Goal: Task Accomplishment & Management: Manage account settings

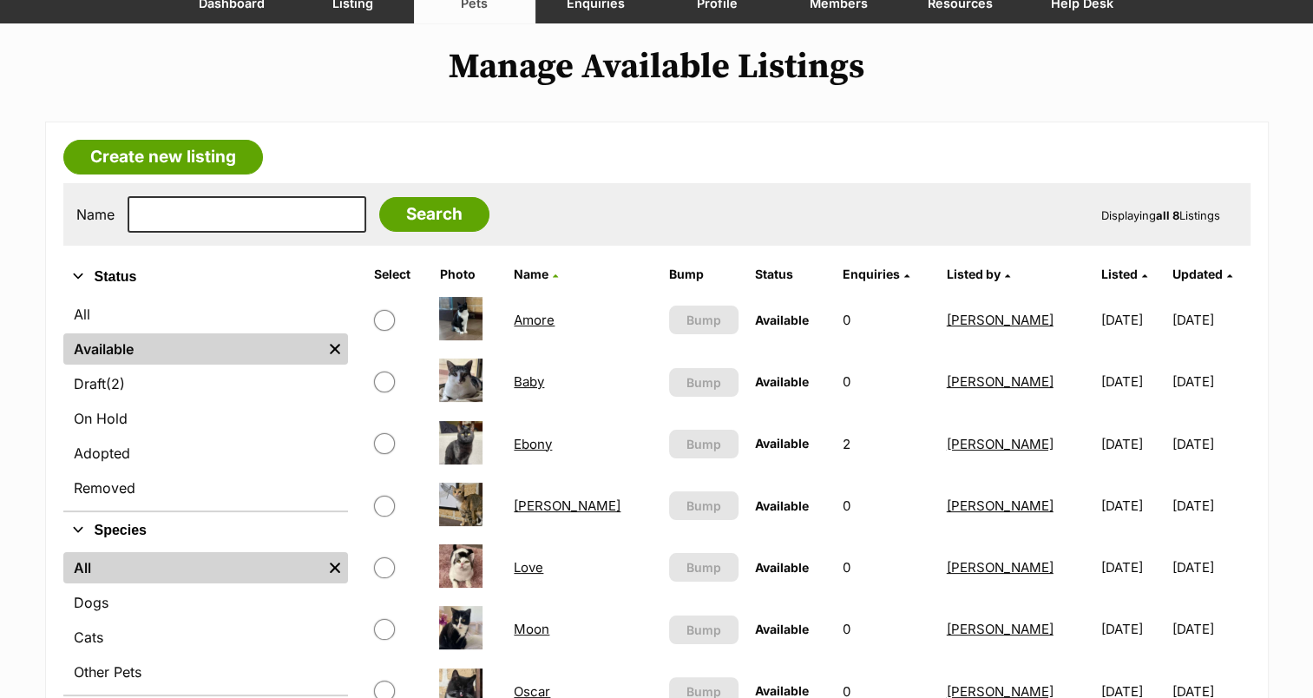
scroll to position [260, 0]
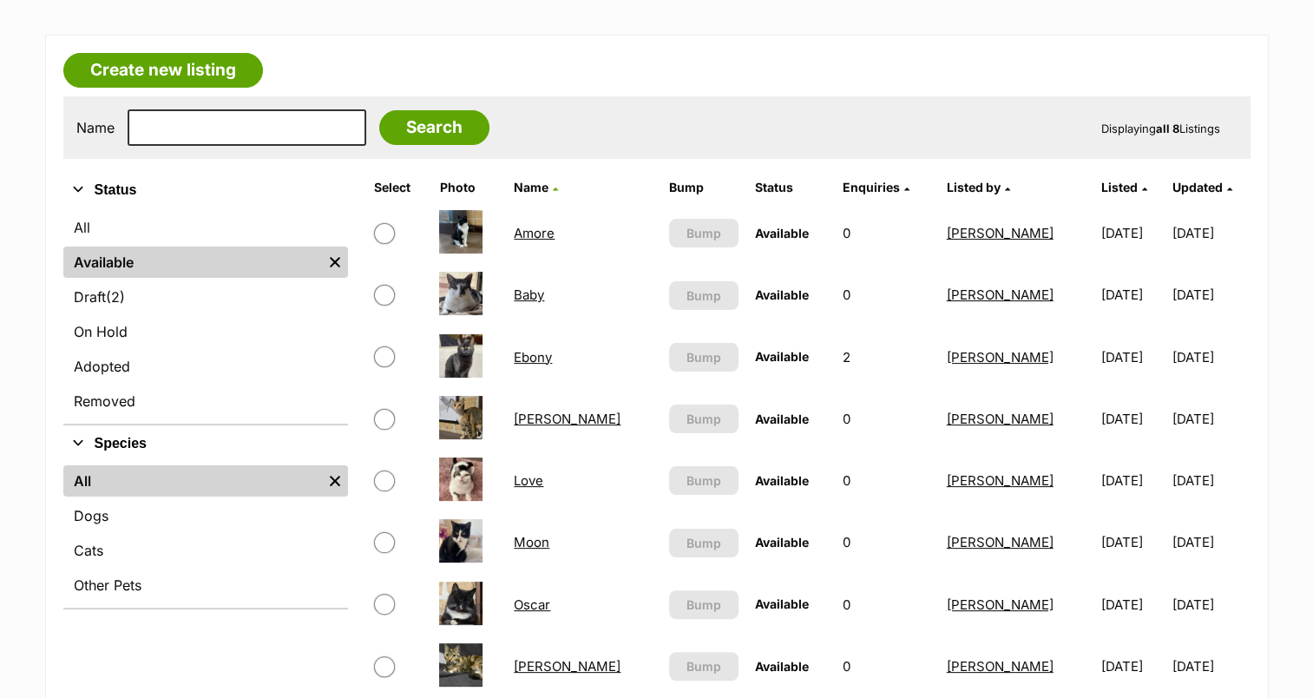
click at [526, 602] on link "Oscar" at bounding box center [532, 604] width 36 height 16
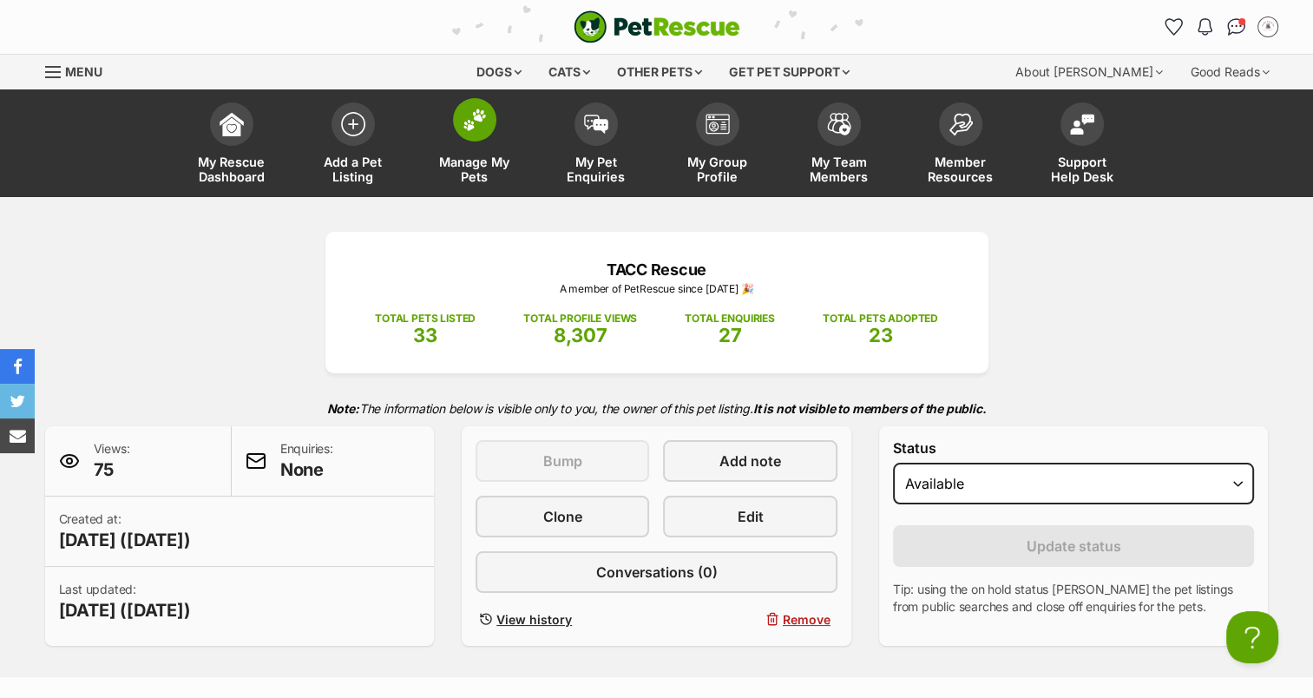
click at [494, 128] on span at bounding box center [474, 119] width 43 height 43
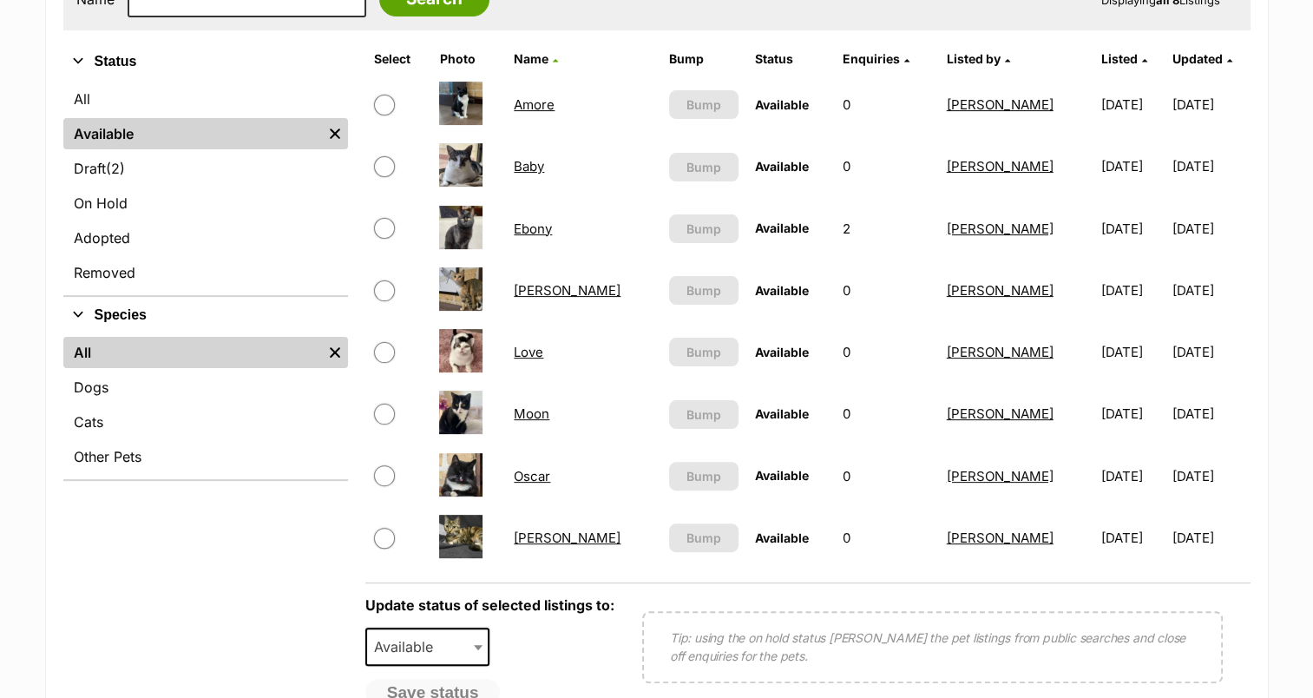
scroll to position [347, 0]
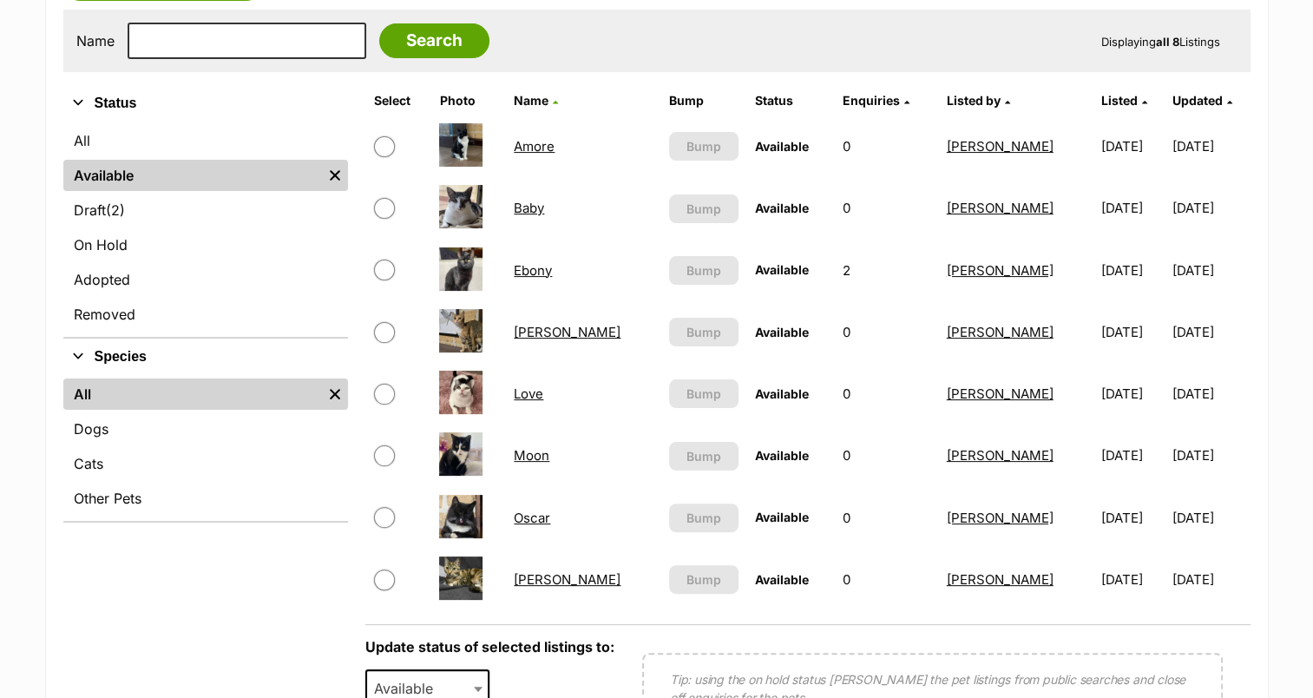
click at [530, 143] on link "Amore" at bounding box center [534, 146] width 41 height 16
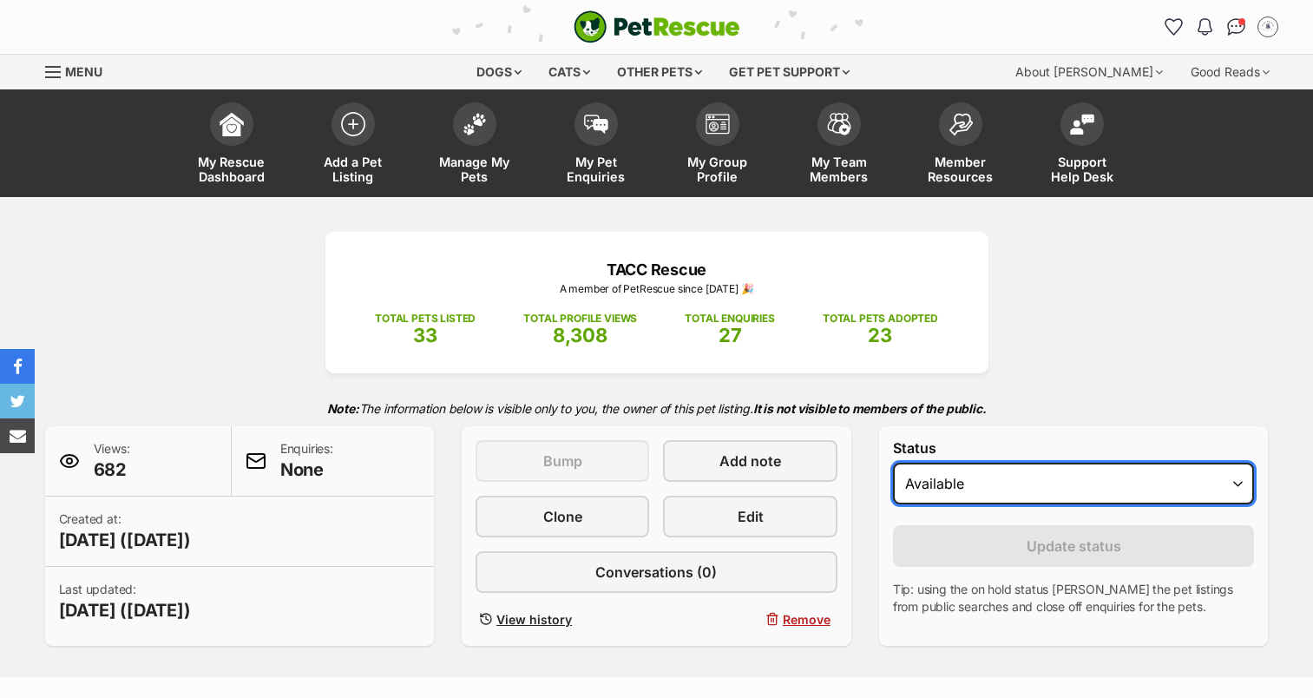
click at [1044, 477] on select "Draft Available On hold Adopted" at bounding box center [1074, 484] width 362 height 42
select select "draft"
click at [893, 463] on select "Draft Available On hold Adopted" at bounding box center [1074, 484] width 362 height 42
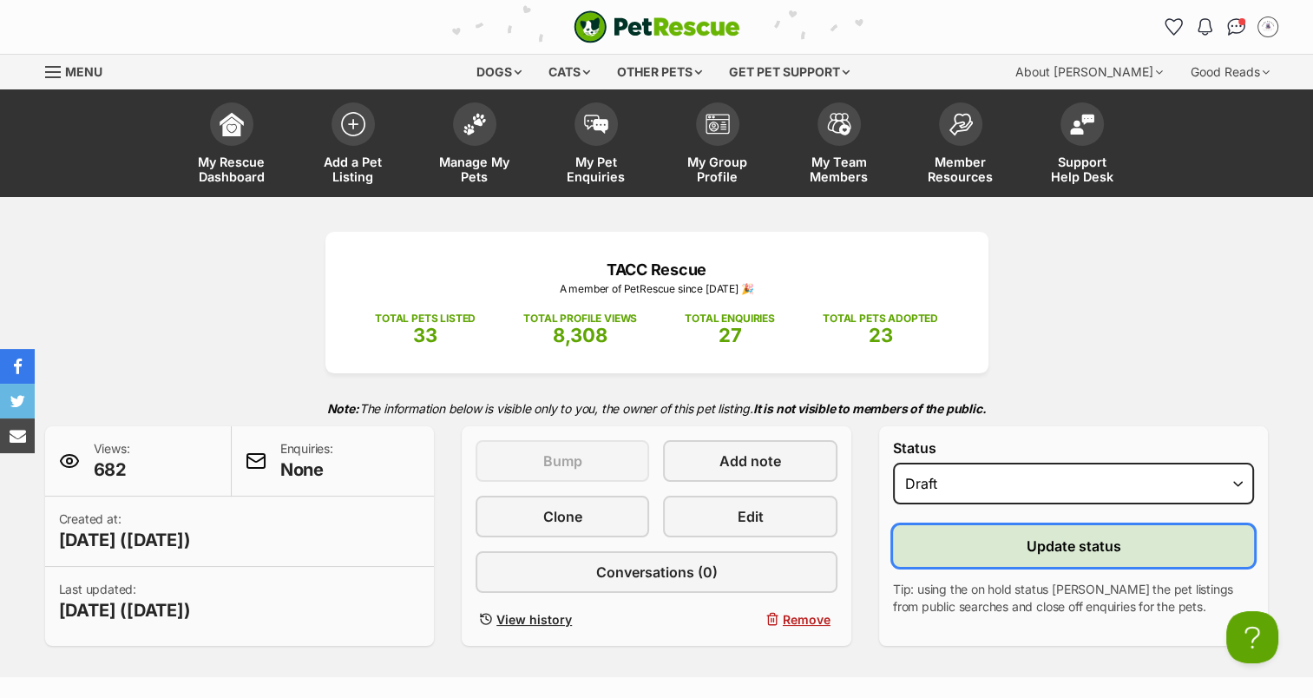
click at [1033, 541] on span "Update status" at bounding box center [1074, 546] width 95 height 21
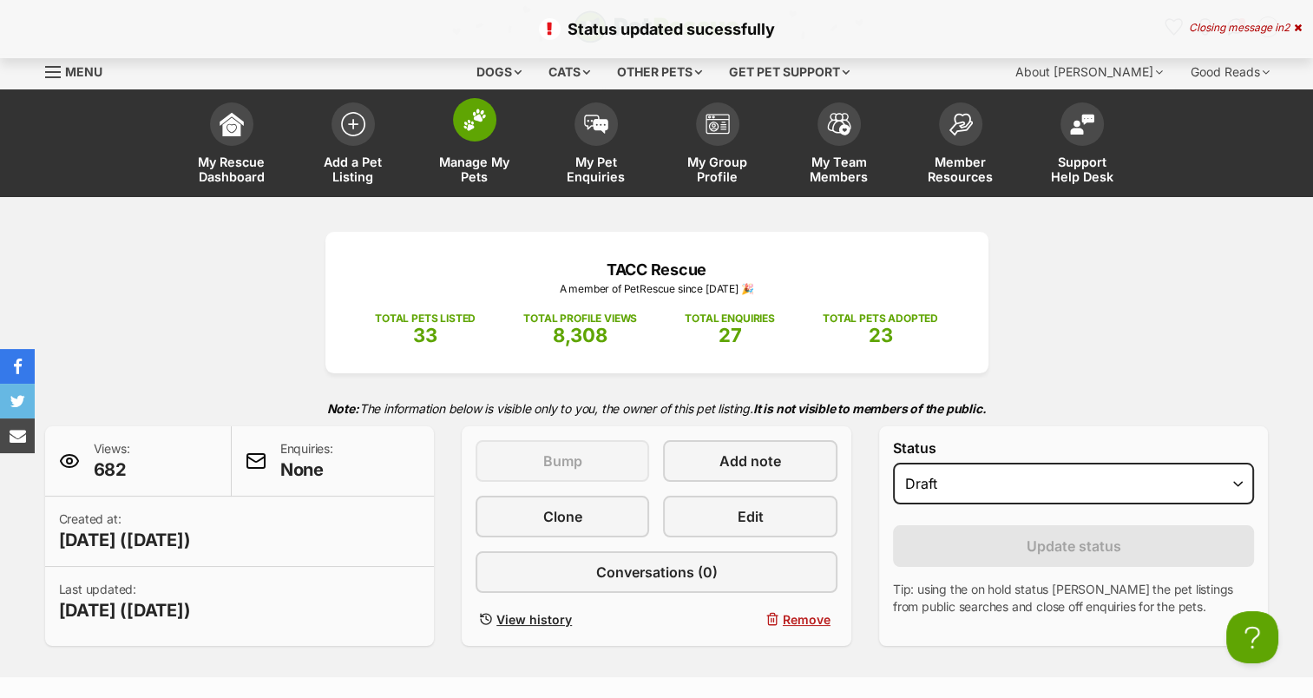
click at [490, 132] on span at bounding box center [474, 119] width 43 height 43
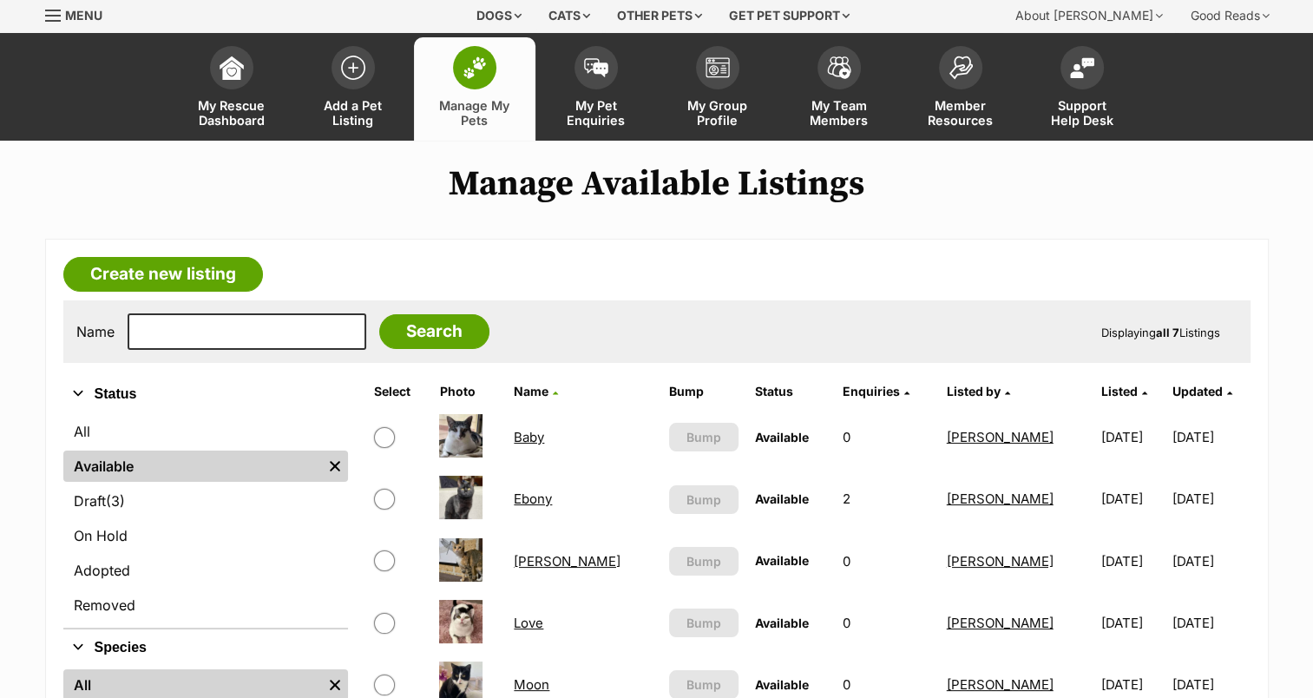
scroll to position [87, 0]
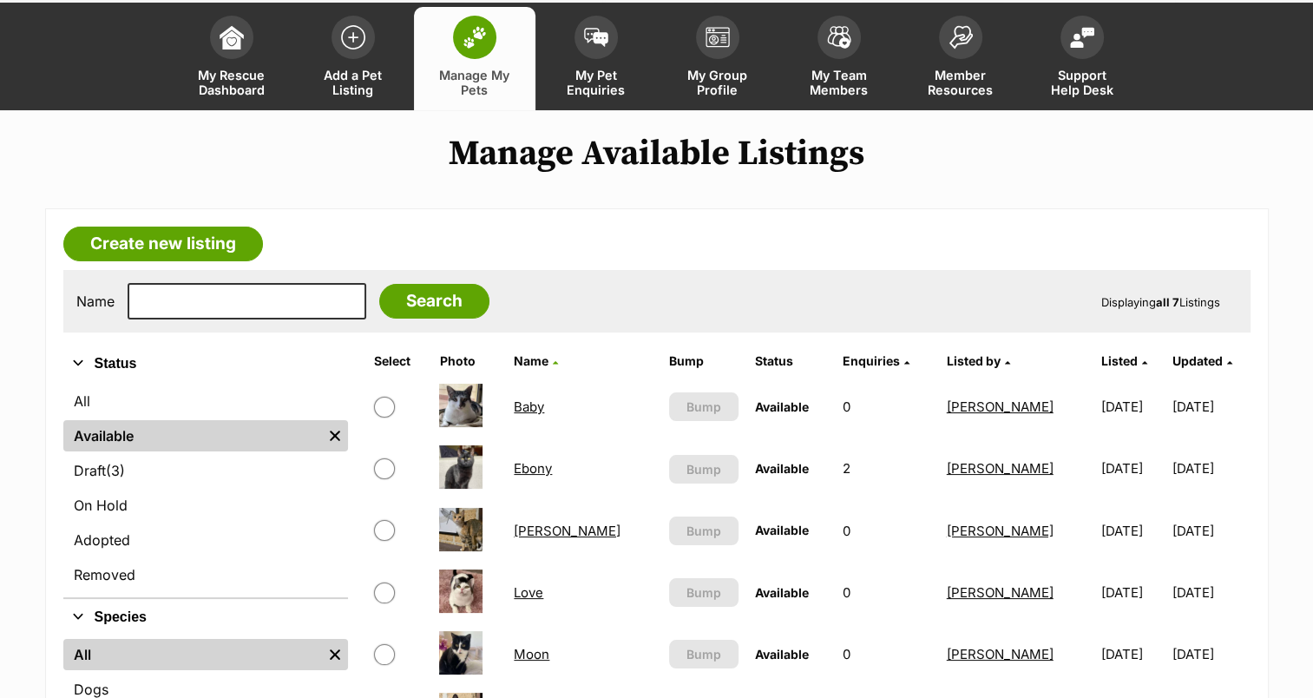
click at [549, 470] on link "Ebony" at bounding box center [533, 468] width 38 height 16
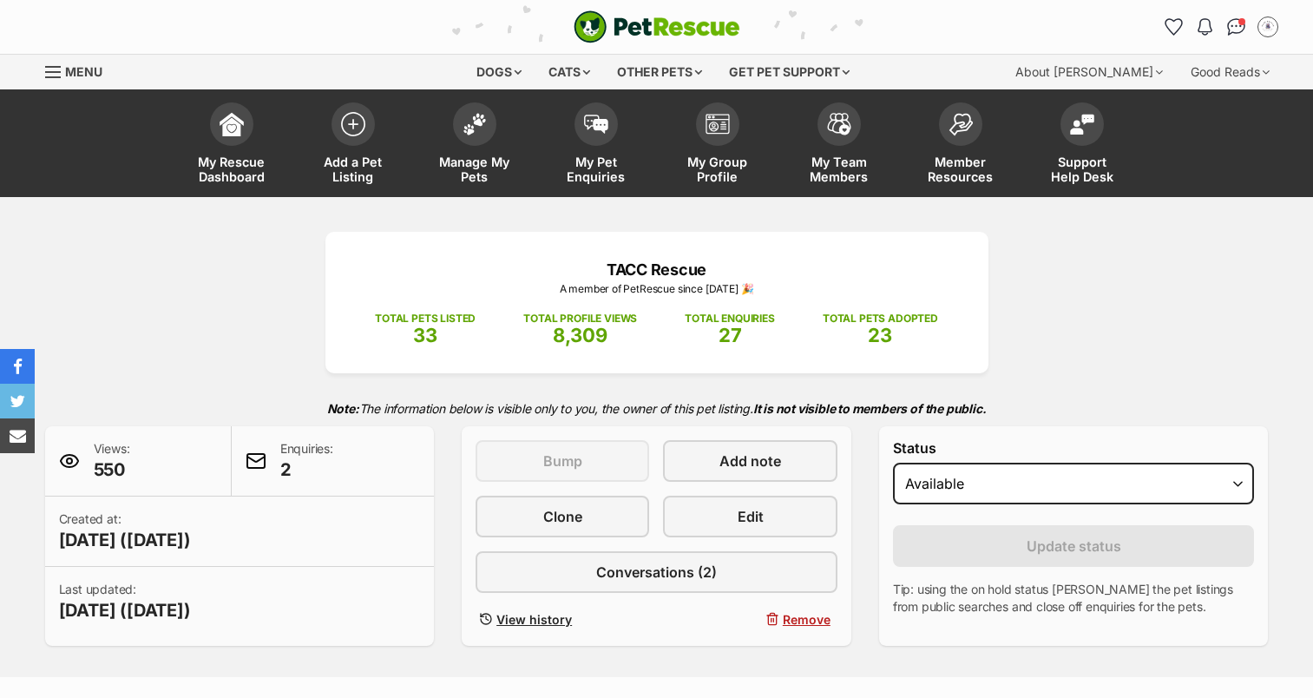
click at [1138, 500] on select "Draft - not available as listing has enquires Available On hold Adopted" at bounding box center [1074, 484] width 362 height 42
click at [1069, 340] on div "TACC Rescue A member of PetRescue since 2025 🎉 TOTAL PETS LISTED 33 TOTAL PROFI…" at bounding box center [657, 439] width 1276 height 414
select select "draft"
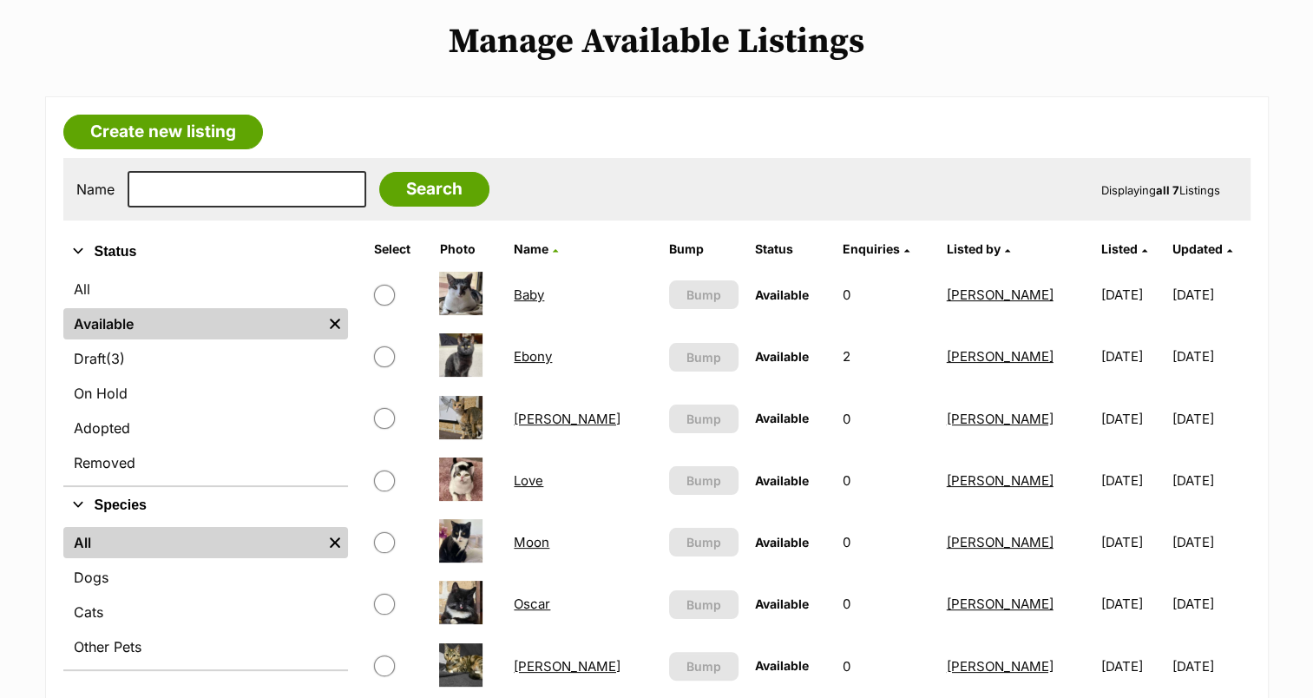
scroll to position [174, 0]
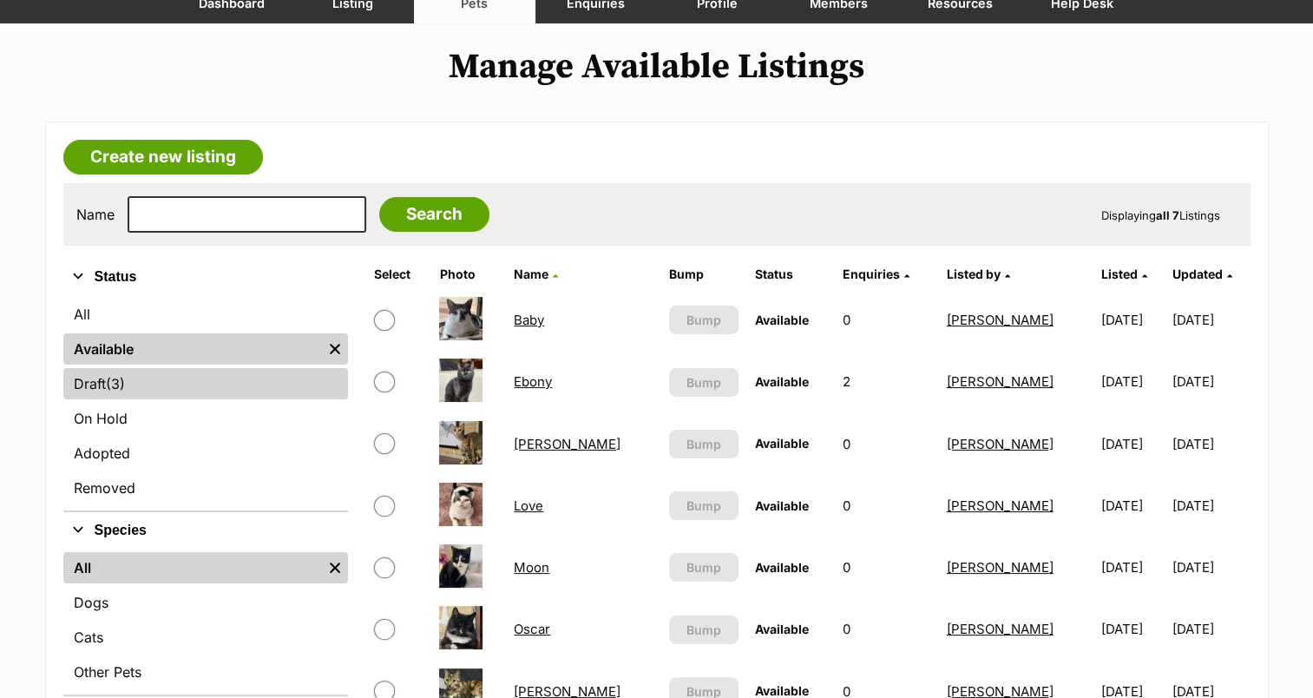
click at [181, 377] on link "Draft (3) Items" at bounding box center [205, 383] width 285 height 31
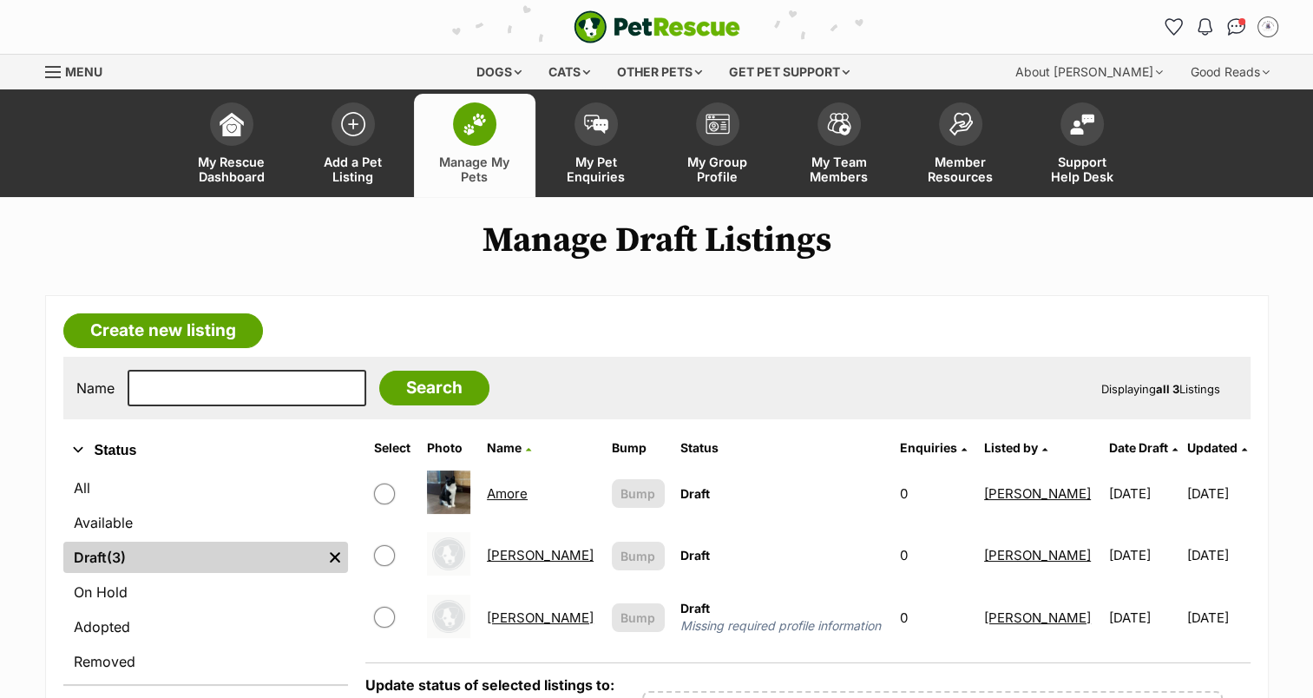
click at [499, 616] on link "Klein" at bounding box center [540, 617] width 107 height 16
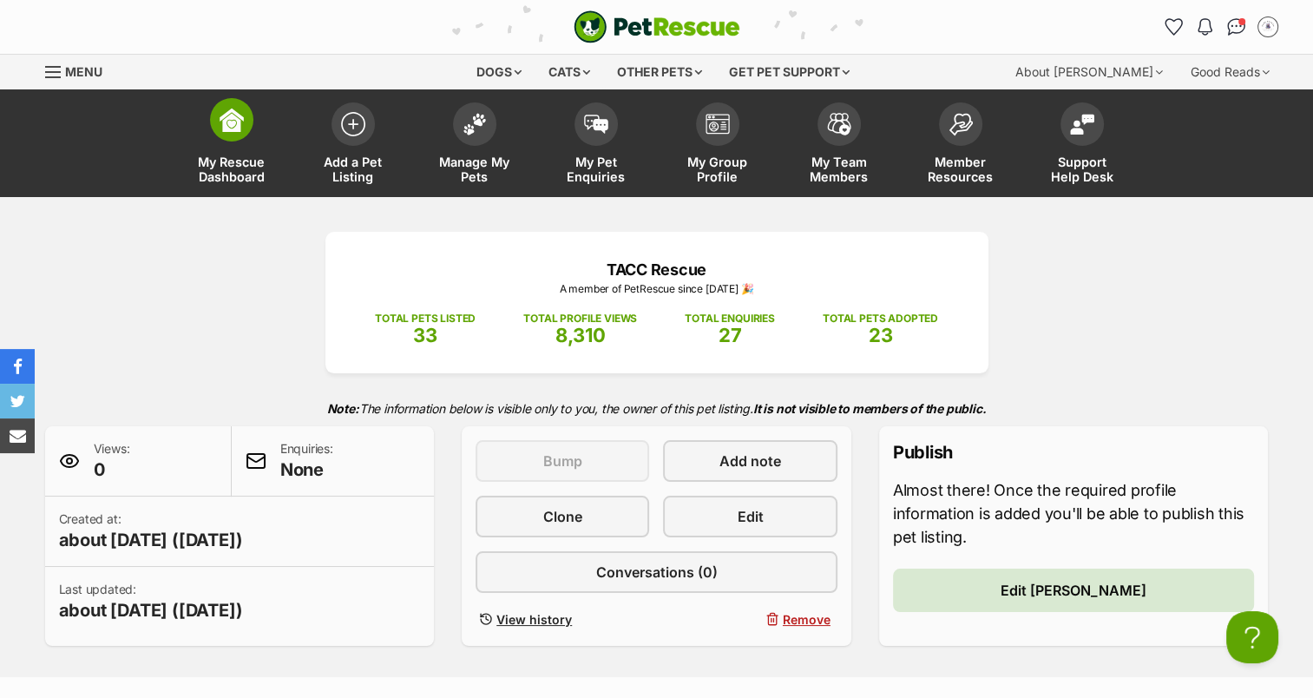
click at [241, 143] on link "My Rescue Dashboard" at bounding box center [232, 145] width 122 height 103
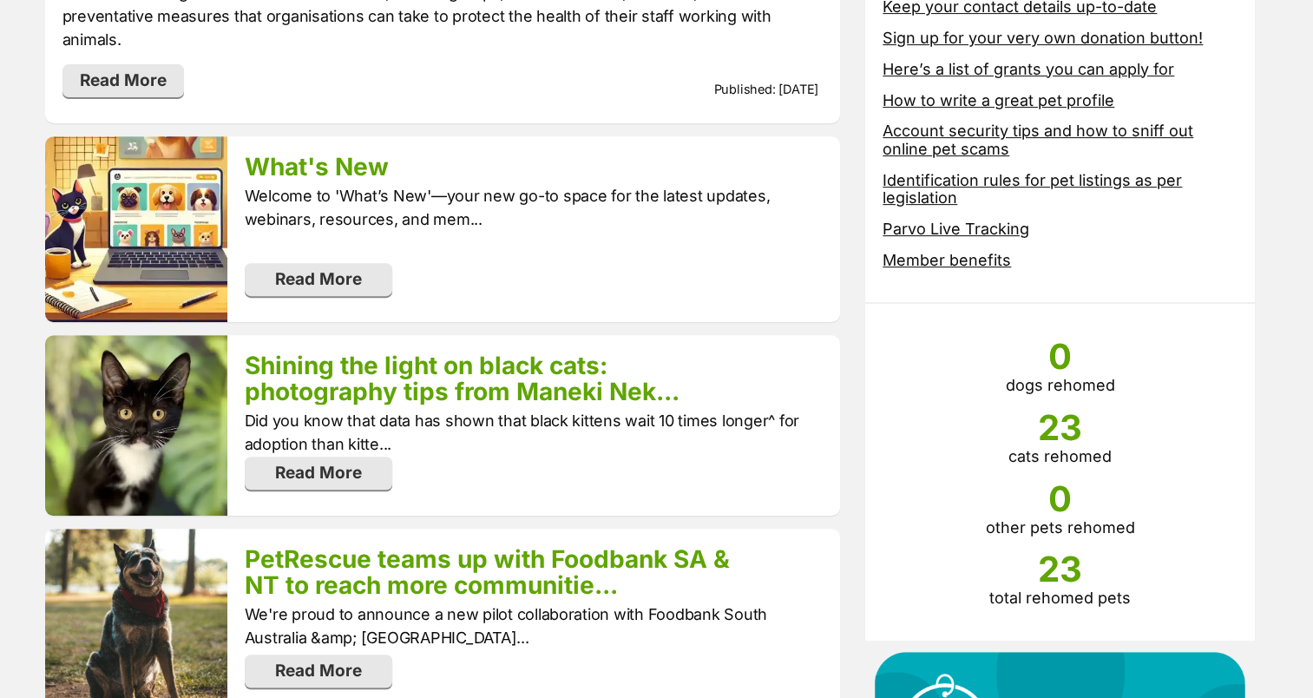
scroll to position [608, 0]
